Goal: Task Accomplishment & Management: Manage account settings

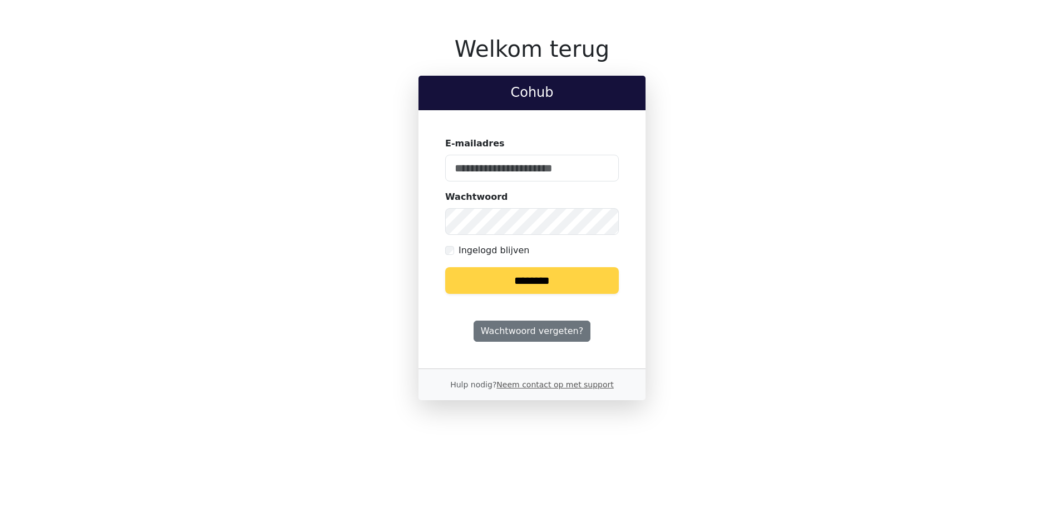
type input "**********"
click at [500, 280] on input "********" at bounding box center [532, 280] width 174 height 27
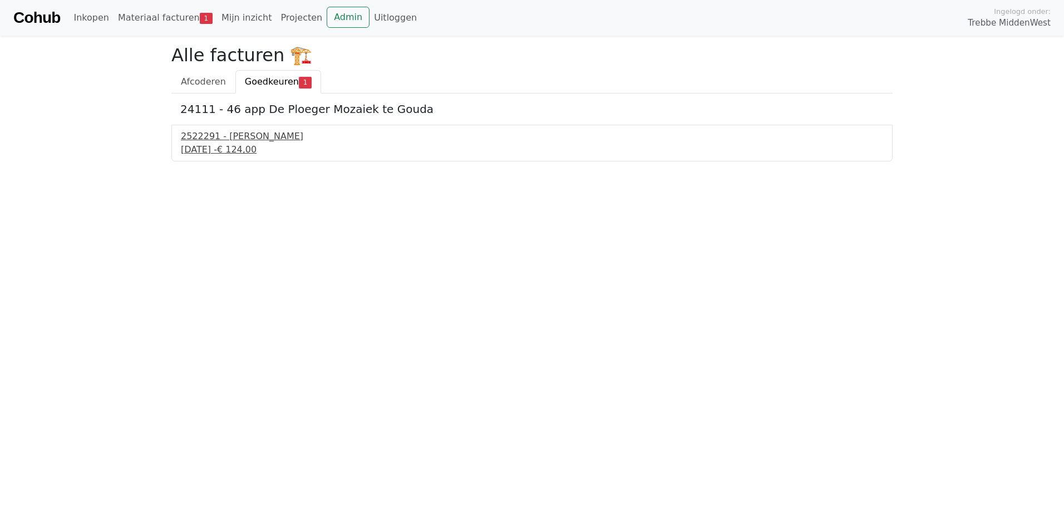
click at [221, 149] on div "[DATE] - € 124,00" at bounding box center [532, 149] width 702 height 13
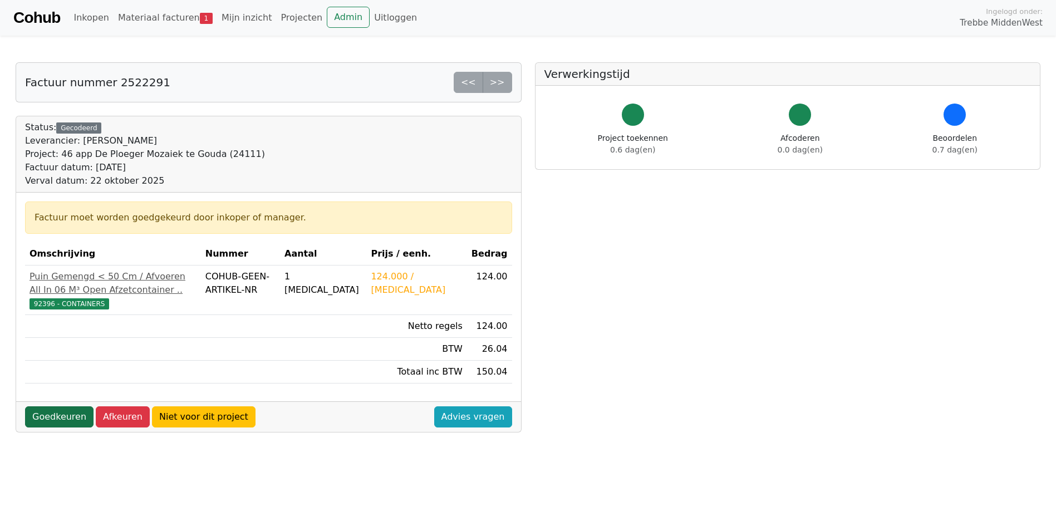
click at [59, 427] on link "Goedkeuren" at bounding box center [59, 416] width 68 height 21
